Goal: Task Accomplishment & Management: Manage account settings

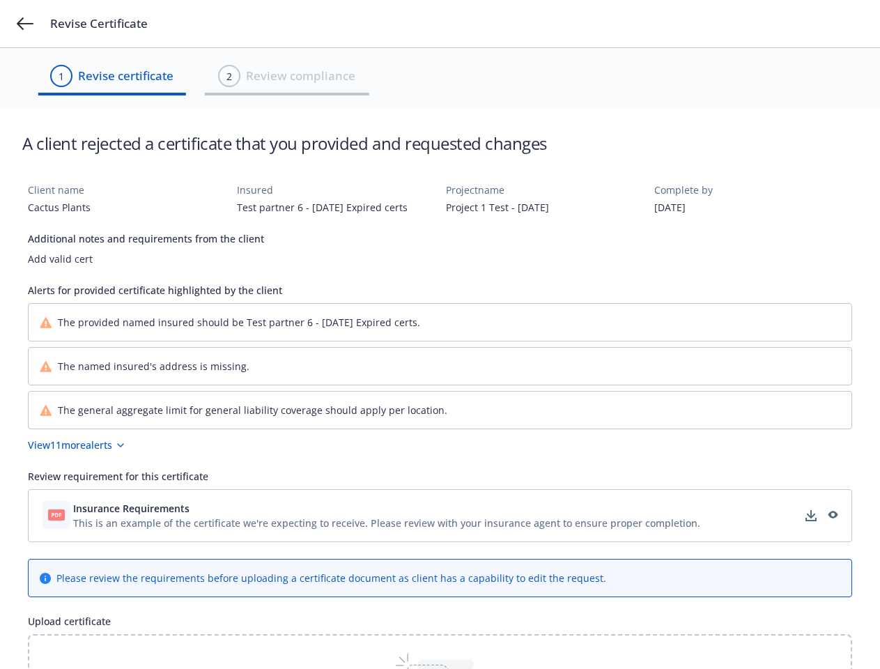
click at [440, 334] on div "The provided named insured should be Test partner 6 - [DATE] Expired certs." at bounding box center [440, 322] width 823 height 37
click at [25, 24] on icon at bounding box center [25, 23] width 17 height 13
click at [440, 444] on button "View 11 more alerts" at bounding box center [440, 445] width 824 height 15
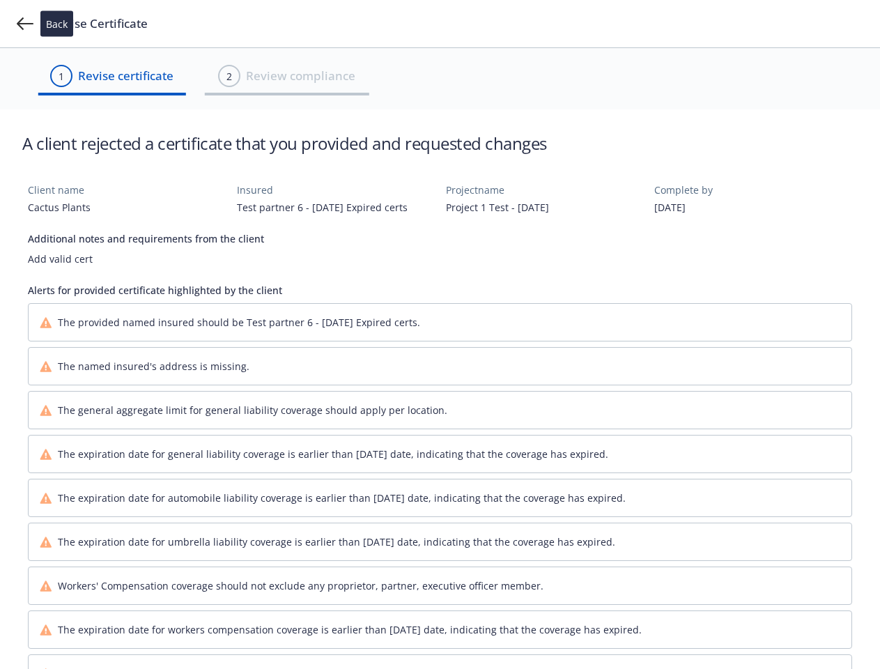
click at [387, 508] on div "The expiration date for automobile liability coverage is earlier than [DATE] da…" at bounding box center [440, 497] width 823 height 37
click at [811, 516] on div "The expiration date for automobile liability coverage is earlier than [DATE] da…" at bounding box center [440, 497] width 823 height 37
click at [832, 516] on div "The expiration date for automobile liability coverage is earlier than [DATE] da…" at bounding box center [440, 497] width 823 height 37
click at [440, 651] on div "Alerts for provided certificate highlighted by the client The provided named in…" at bounding box center [440, 609] width 824 height 652
